Goal: Information Seeking & Learning: Learn about a topic

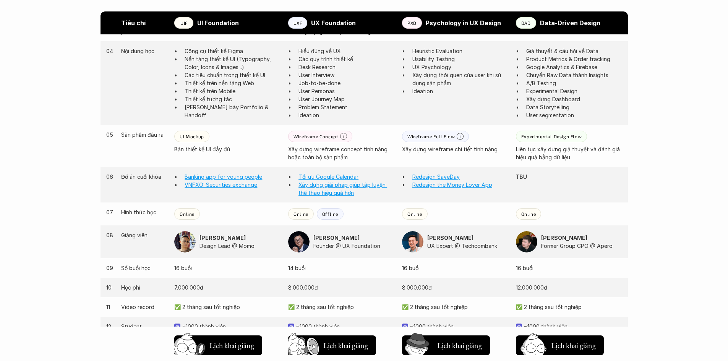
scroll to position [591, 0]
click at [206, 177] on link "Banking app for young people" at bounding box center [224, 176] width 78 height 7
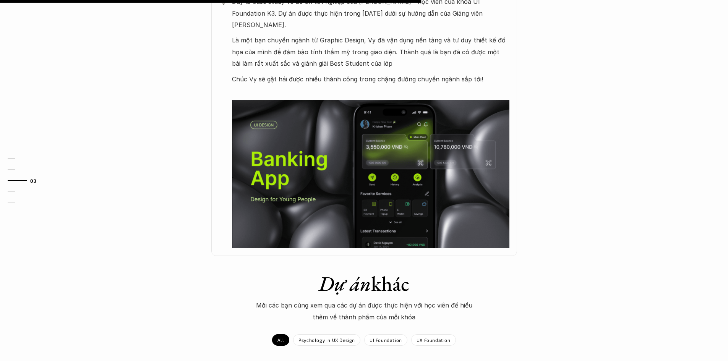
scroll to position [420, 0]
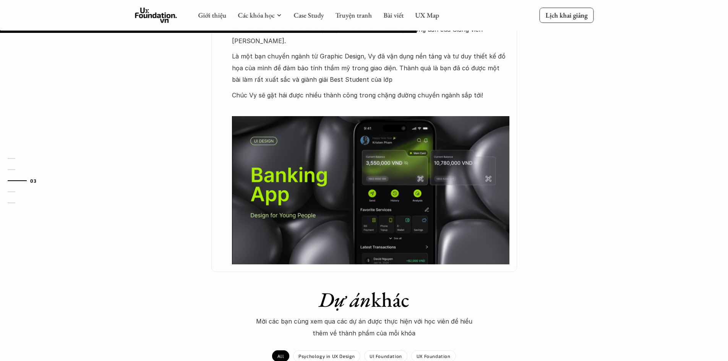
click at [313, 180] on img at bounding box center [371, 190] width 278 height 148
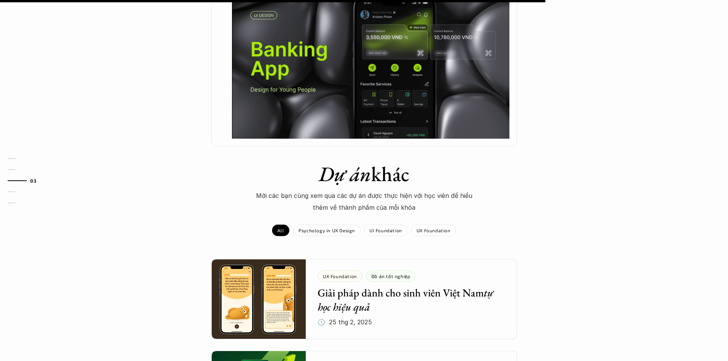
scroll to position [550, 0]
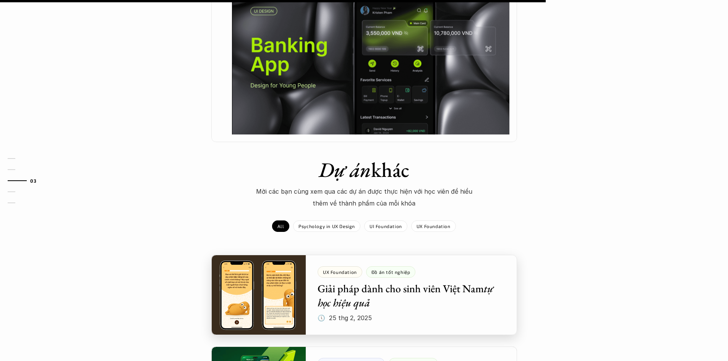
click at [285, 259] on div at bounding box center [364, 295] width 306 height 80
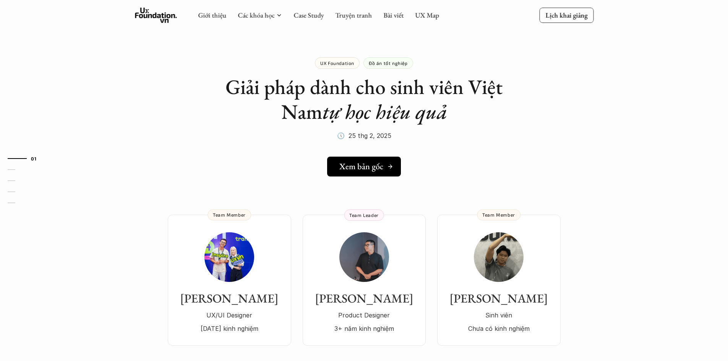
click at [362, 162] on h5 "Xem bản gốc" at bounding box center [362, 167] width 44 height 10
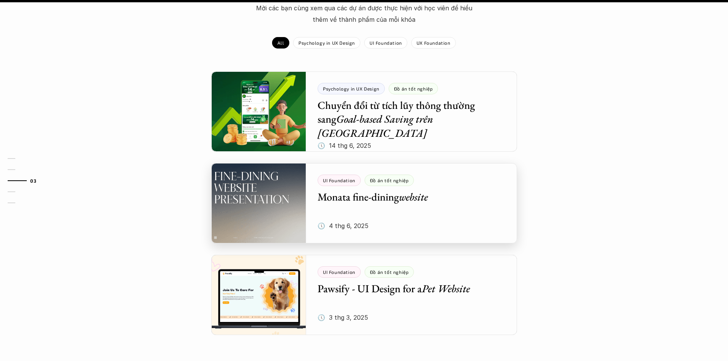
scroll to position [885, 0]
click at [338, 171] on div at bounding box center [364, 203] width 306 height 80
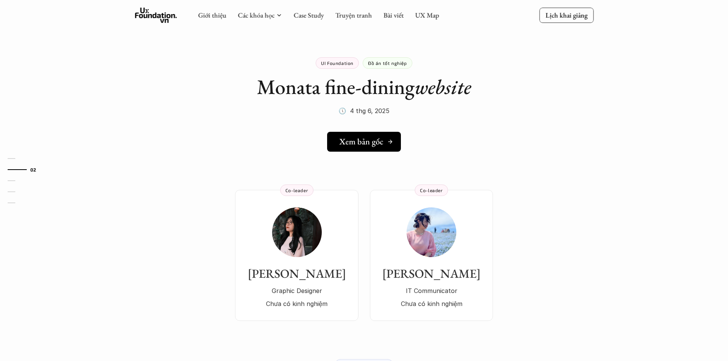
click at [353, 139] on h5 "Xem bản gốc" at bounding box center [362, 142] width 44 height 10
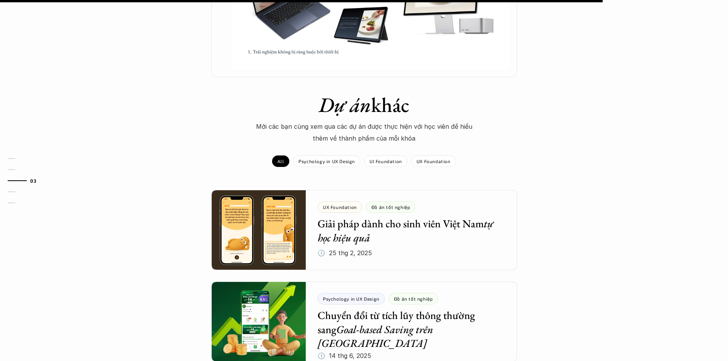
scroll to position [803, 0]
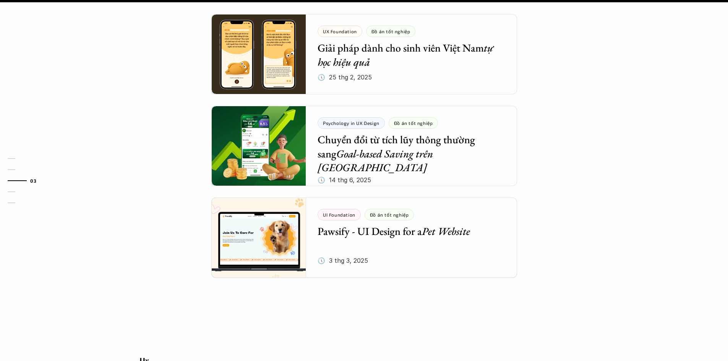
click at [280, 261] on div at bounding box center [364, 238] width 306 height 80
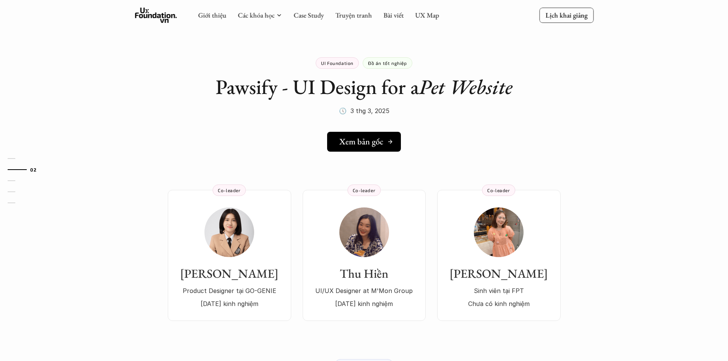
click at [348, 142] on h5 "Xem bản gốc" at bounding box center [362, 142] width 44 height 10
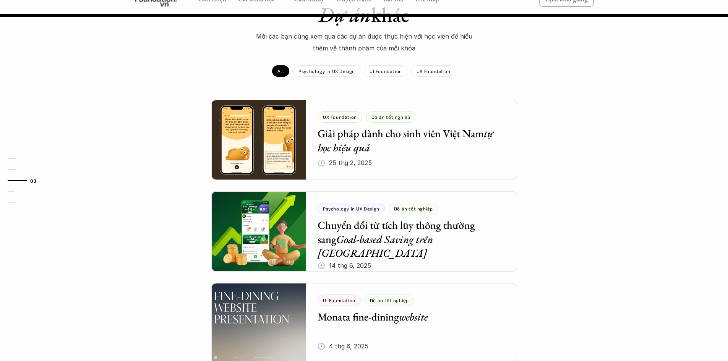
scroll to position [841, 0]
